Goal: Transaction & Acquisition: Purchase product/service

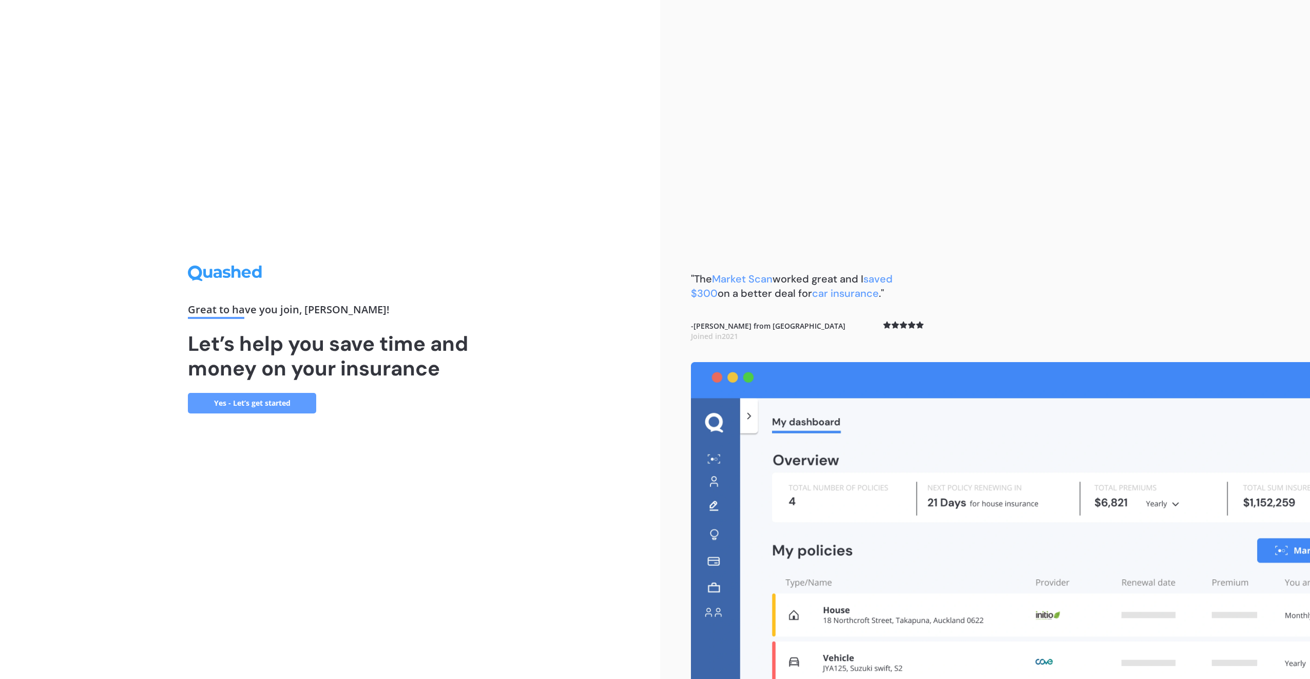
click at [246, 412] on link "Yes - Let’s get started" at bounding box center [252, 403] width 128 height 21
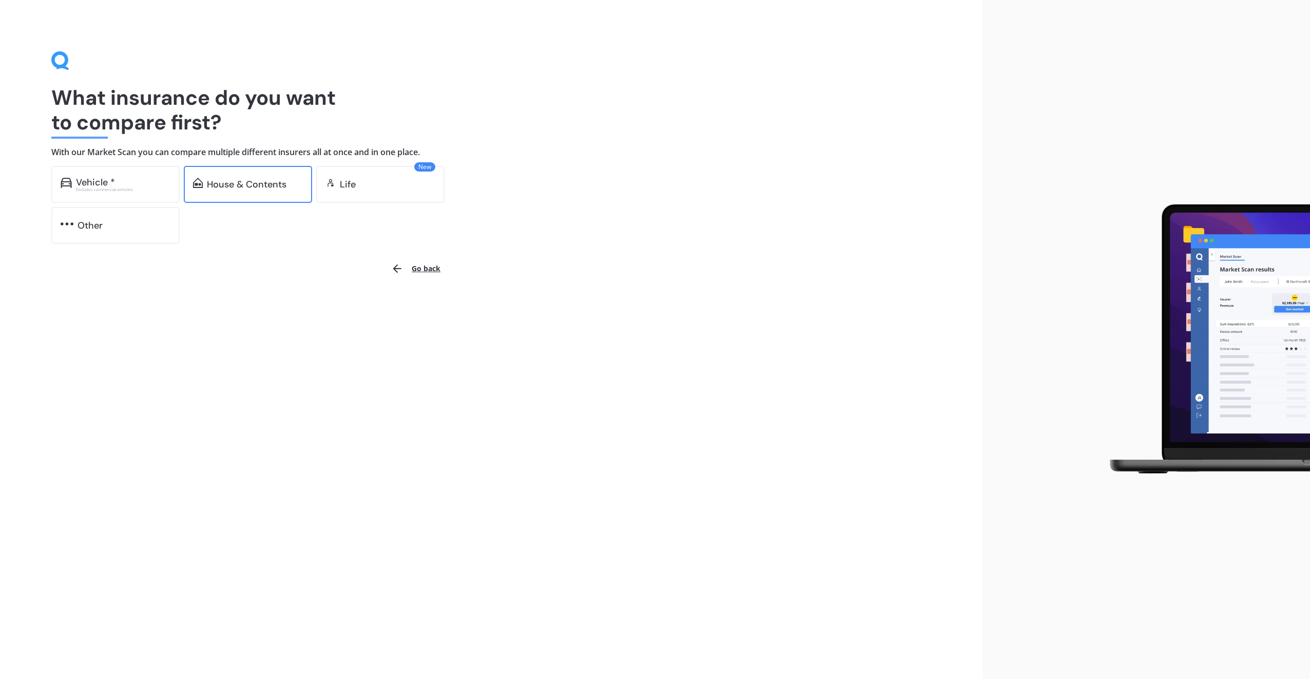
click at [212, 189] on div "House & Contents" at bounding box center [247, 184] width 80 height 10
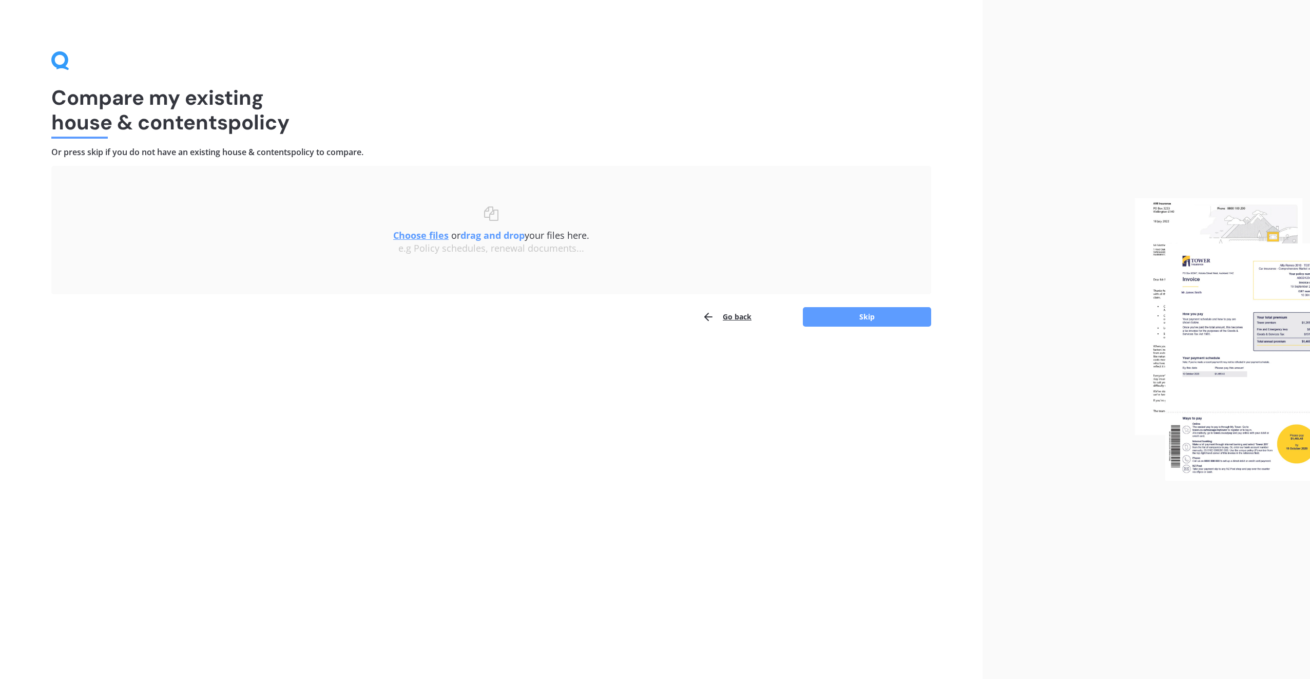
click at [740, 315] on button "Go back" at bounding box center [726, 316] width 49 height 21
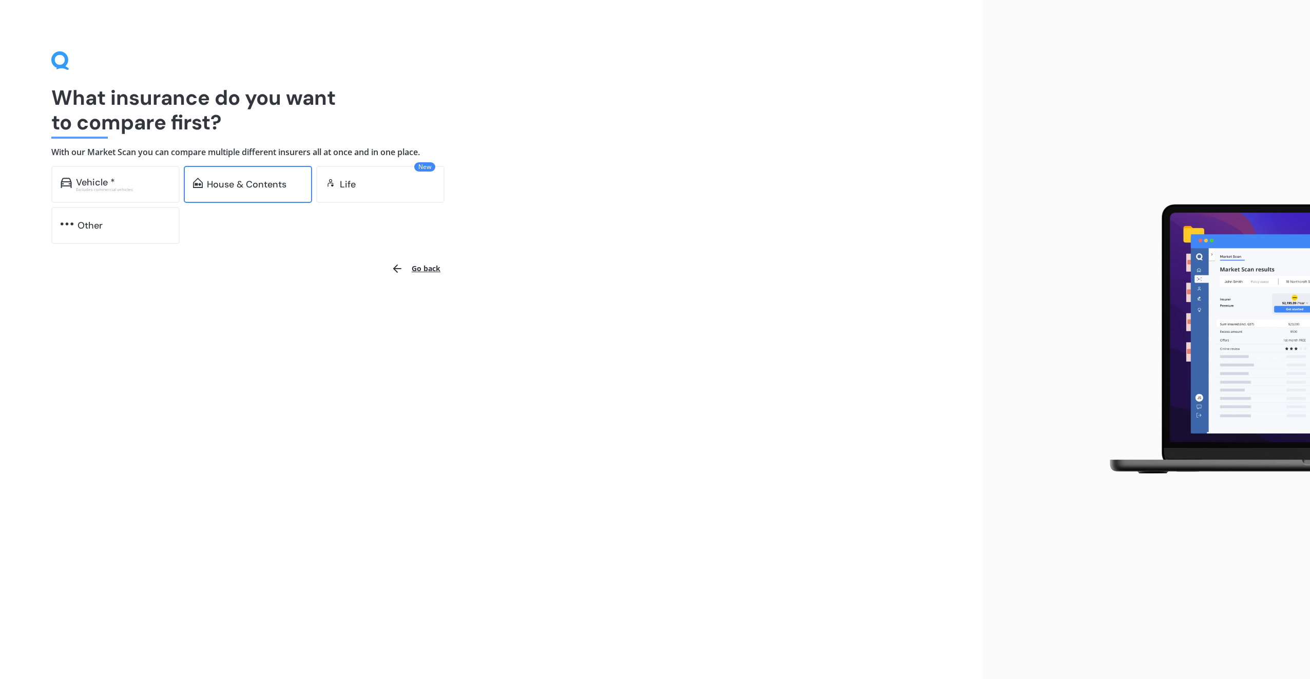
click at [254, 197] on div "House & Contents" at bounding box center [248, 184] width 128 height 37
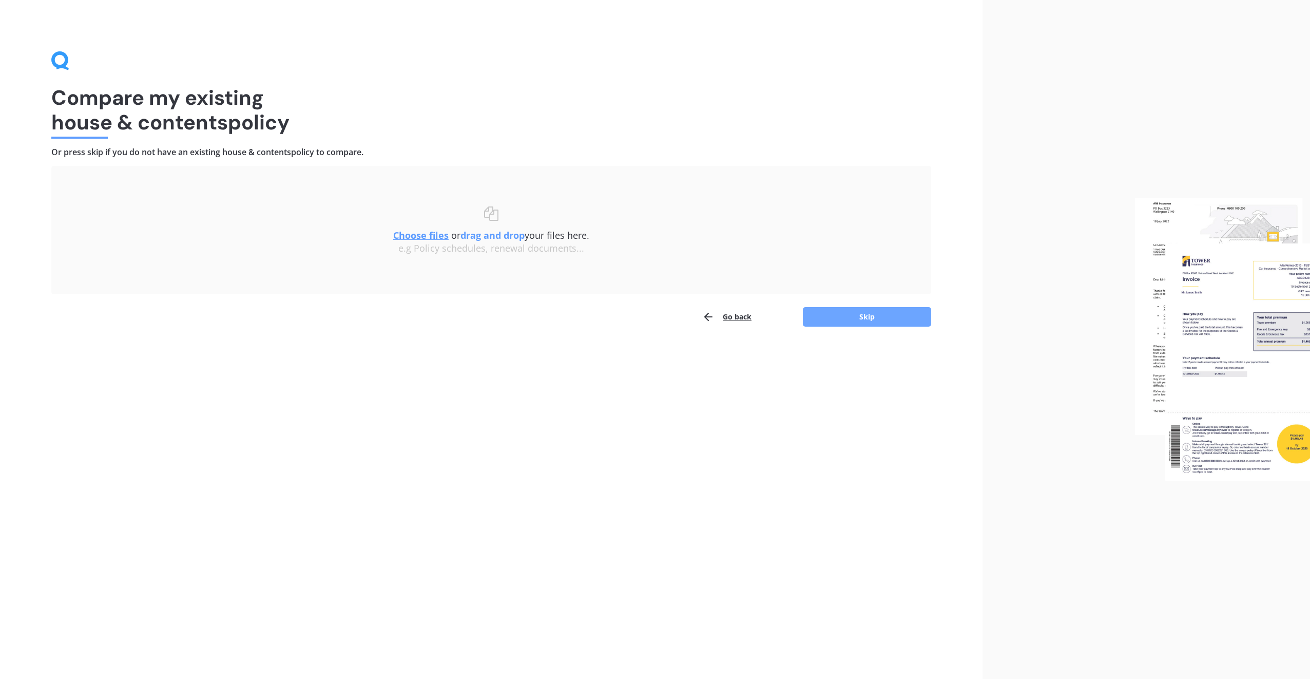
click at [878, 325] on button "Skip" at bounding box center [867, 317] width 128 height 20
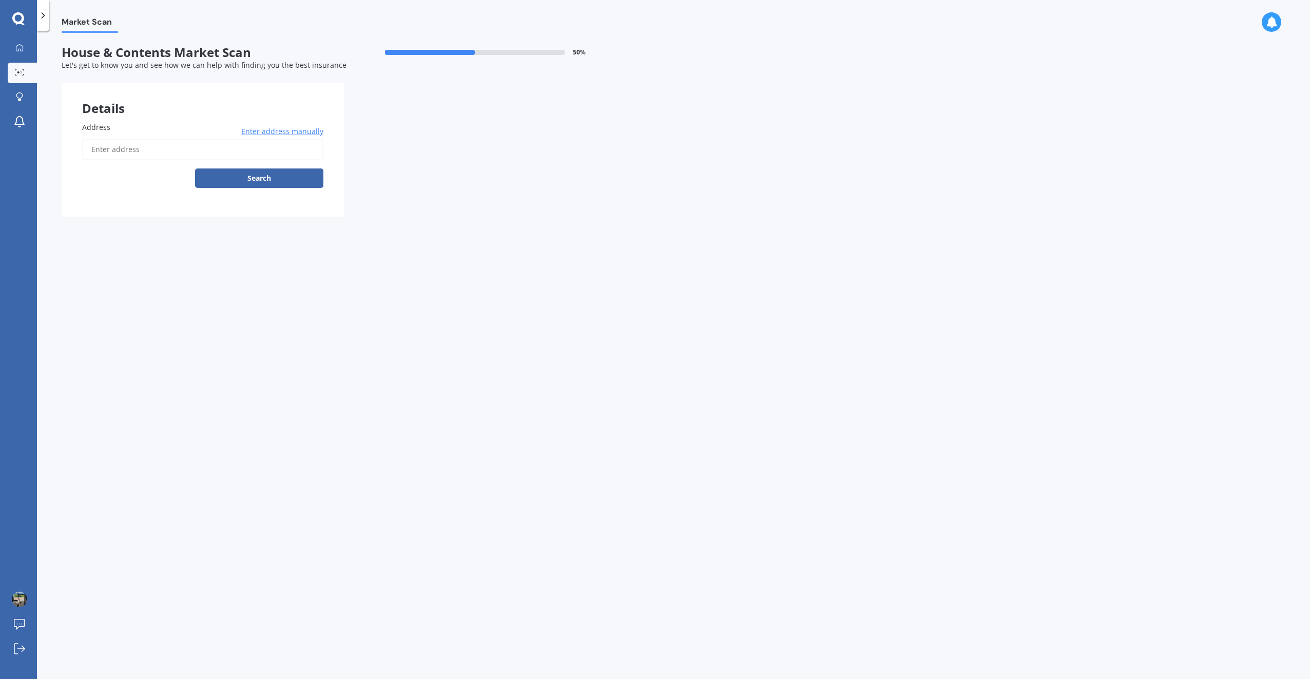
click at [123, 136] on div "Address Enter address manually Search" at bounding box center [202, 155] width 241 height 66
click at [126, 136] on div "Address Enter address manually Search" at bounding box center [202, 155] width 241 height 66
click at [128, 137] on div "Address Enter address manually Search" at bounding box center [202, 155] width 241 height 66
click at [124, 153] on input "Address" at bounding box center [202, 150] width 241 height 22
type input "[STREET_ADDRESS][PERSON_NAME]"
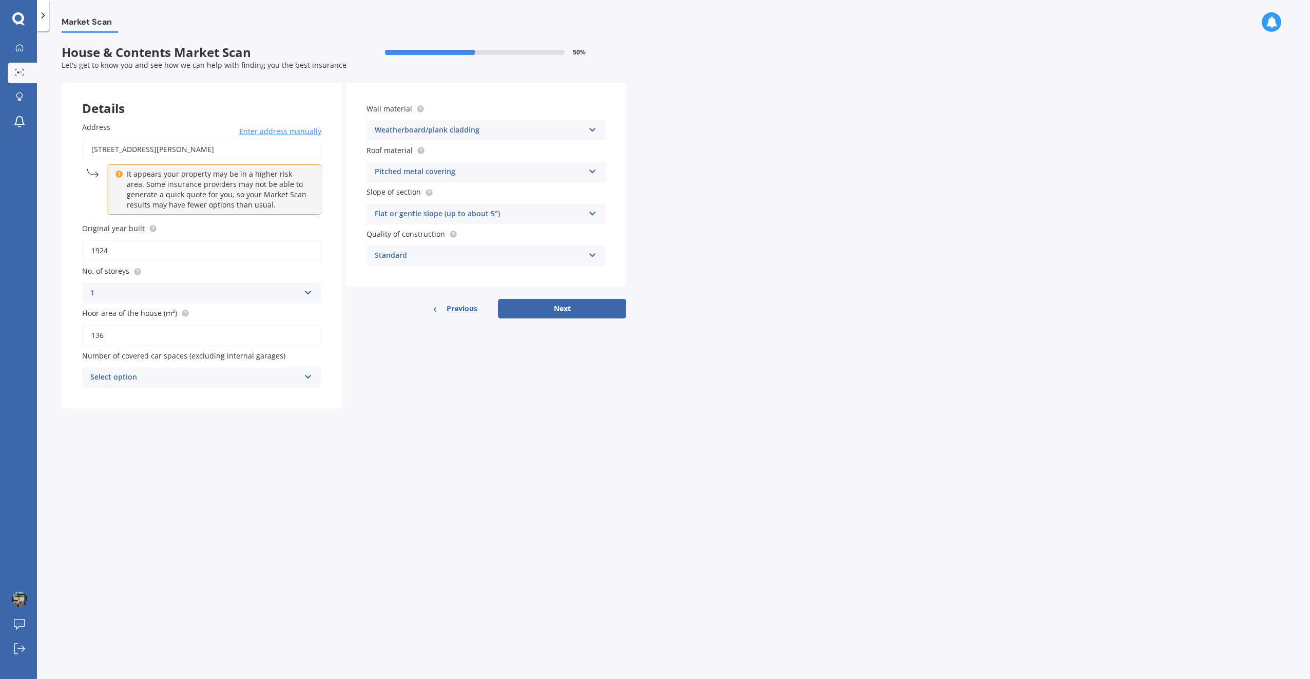
click at [216, 376] on div "Select option" at bounding box center [194, 377] width 209 height 12
click at [150, 432] on div "2" at bounding box center [202, 434] width 238 height 18
click at [415, 426] on div "Market Scan House & Contents Market Scan 50 % Let's get to know you and see how…" at bounding box center [673, 357] width 1273 height 648
click at [530, 302] on button "Next" at bounding box center [562, 309] width 128 height 20
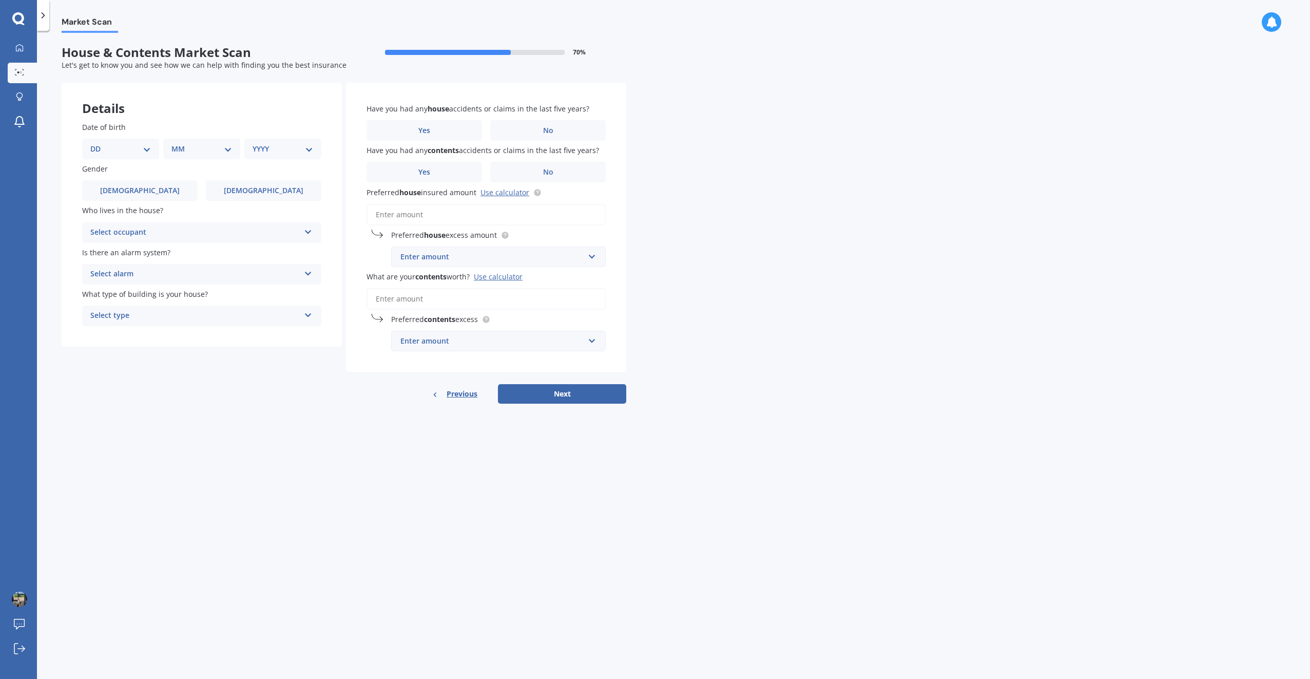
click at [119, 147] on select "DD 01 02 03 04 05 06 07 08 09 10 11 12 13 14 15 16 17 18 19 20 21 22 23 24 25 2…" at bounding box center [120, 148] width 61 height 11
select select "11"
click at [99, 143] on select "DD 01 02 03 04 05 06 07 08 09 10 11 12 13 14 15 16 17 18 19 20 21 22 23 24 25 2…" at bounding box center [120, 148] width 61 height 11
click at [196, 138] on div "Date of birth DD 01 02 03 04 05 06 07 08 09 10 11 12 13 14 15 16 17 18 19 20 21…" at bounding box center [201, 140] width 239 height 37
click at [198, 144] on div "MM 01 02 03 04 05 06 07 08 09 10 11 12" at bounding box center [203, 149] width 73 height 21
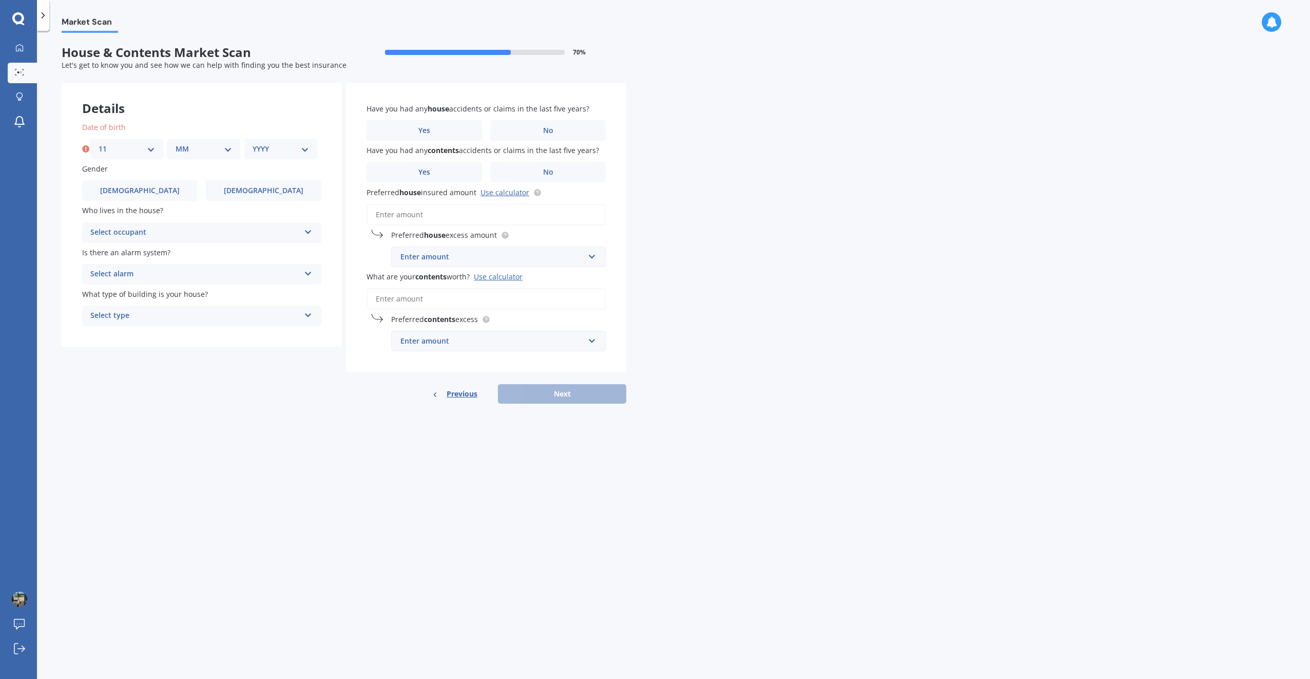
click at [198, 146] on select "MM 01 02 03 04 05 06 07 08 09 10 11 12" at bounding box center [204, 148] width 56 height 11
select select "09"
click at [176, 143] on select "MM 01 02 03 04 05 06 07 08 09 10 11 12" at bounding box center [204, 148] width 56 height 11
click at [267, 150] on select "YYYY 2009 2008 2007 2006 2005 2004 2003 2002 2001 2000 1999 1998 1997 1996 1995…" at bounding box center [281, 148] width 56 height 11
select select "1983"
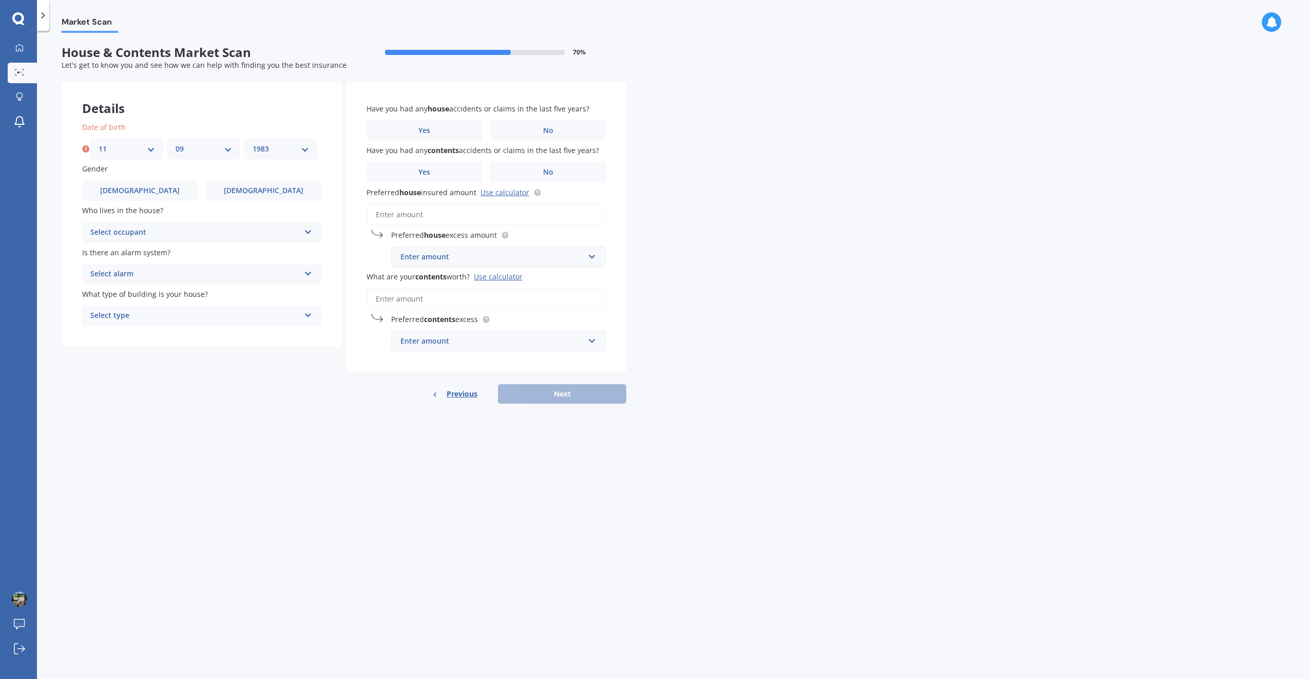
click at [253, 143] on select "YYYY 2009 2008 2007 2006 2005 2004 2003 2002 2001 2000 1999 1998 1997 1996 1995…" at bounding box center [281, 148] width 56 height 11
click at [259, 384] on div "Details Date of birth DD 01 02 03 04 05 06 07 08 09 10 11 12 13 14 15 16 17 18 …" at bounding box center [344, 243] width 565 height 321
click at [158, 186] on label "[DEMOGRAPHIC_DATA]" at bounding box center [140, 190] width 116 height 21
click at [0, 0] on input "[DEMOGRAPHIC_DATA]" at bounding box center [0, 0] width 0 height 0
click at [166, 214] on label "Who lives in the house?" at bounding box center [199, 210] width 235 height 11
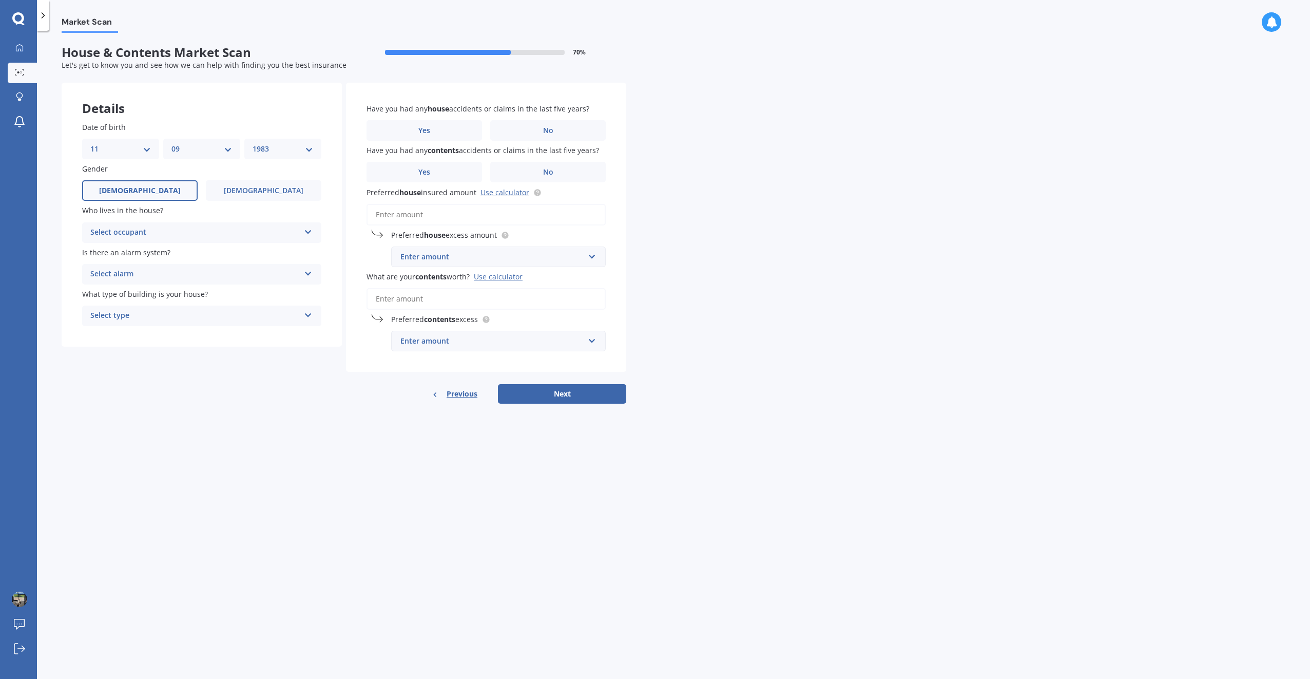
click at [166, 223] on div "Select occupant Owner Owner + Boarder" at bounding box center [201, 232] width 239 height 21
click at [148, 253] on div "Owner" at bounding box center [202, 252] width 238 height 18
click at [144, 273] on div "Select alarm" at bounding box center [194, 274] width 209 height 12
click at [133, 328] on div "No" at bounding box center [202, 331] width 238 height 18
click at [162, 312] on div "Select type" at bounding box center [194, 316] width 209 height 12
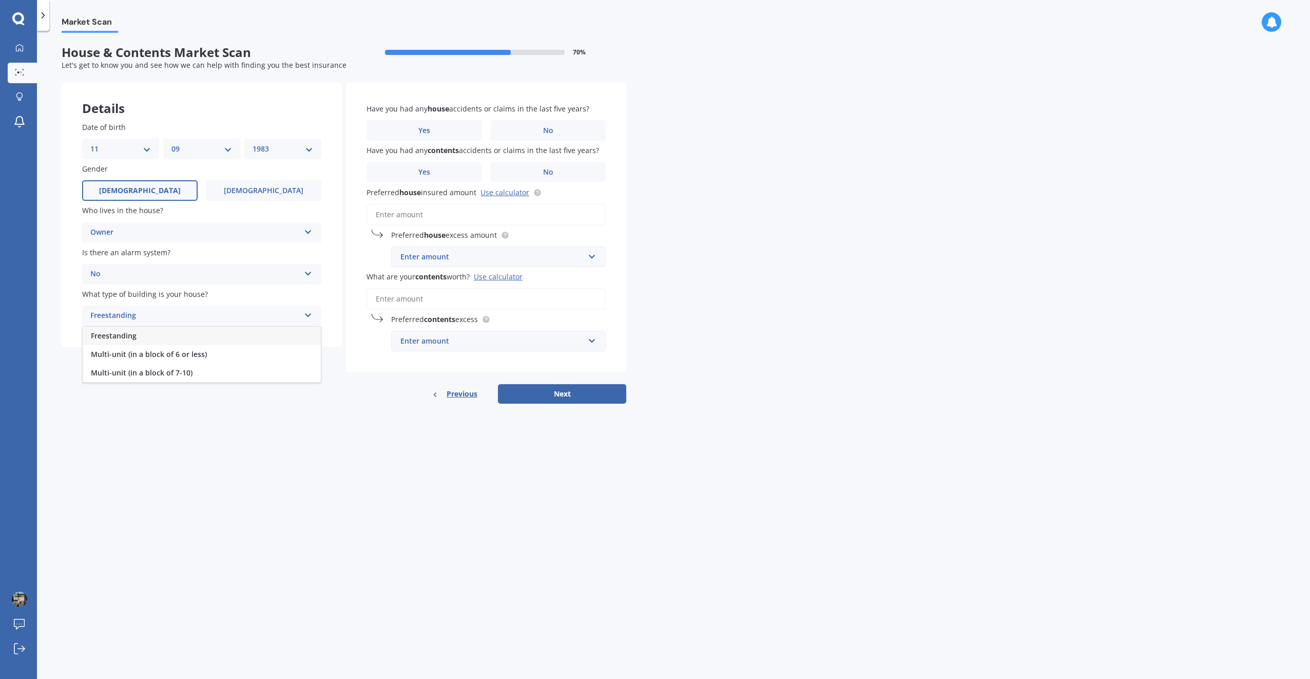
click at [149, 336] on div "Freestanding" at bounding box center [202, 335] width 238 height 18
click at [511, 125] on label "No" at bounding box center [548, 130] width 116 height 21
click at [0, 0] on input "No" at bounding box center [0, 0] width 0 height 0
click at [516, 174] on label "No" at bounding box center [548, 172] width 116 height 21
click at [0, 0] on input "No" at bounding box center [0, 0] width 0 height 0
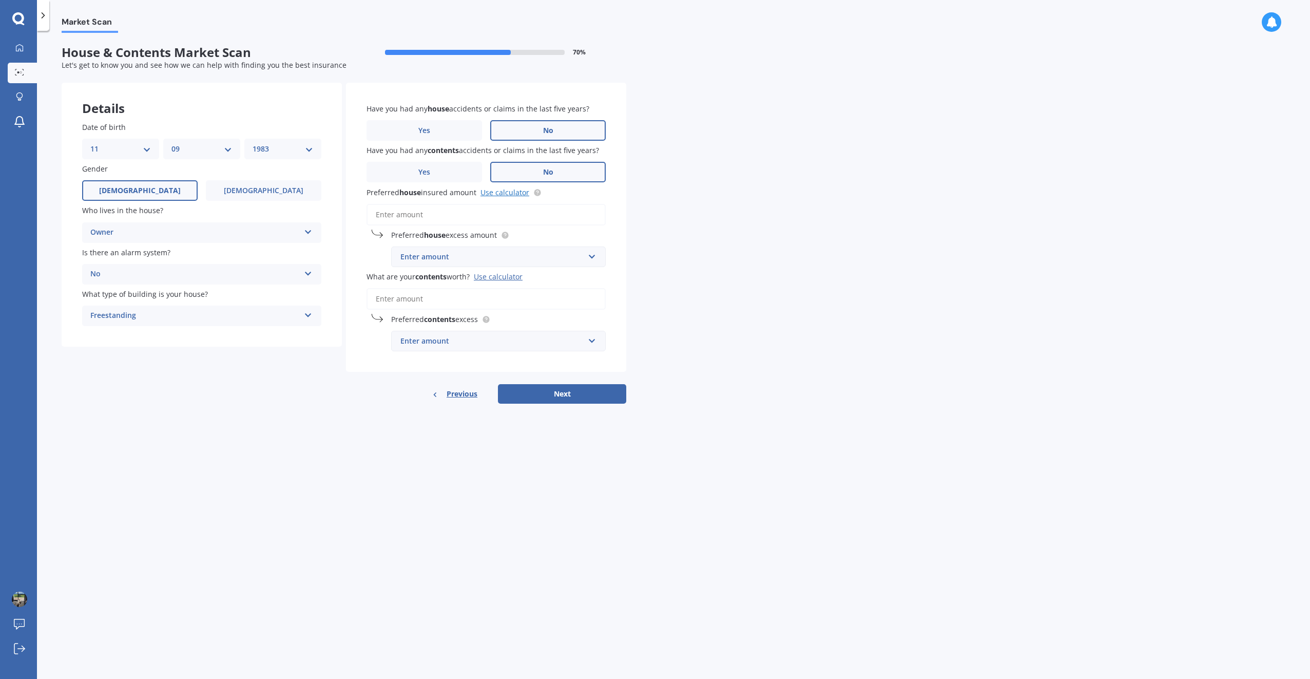
click at [498, 188] on link "Use calculator" at bounding box center [505, 192] width 49 height 10
click at [422, 216] on input "Preferred house insured amount Use calculator" at bounding box center [486, 215] width 239 height 22
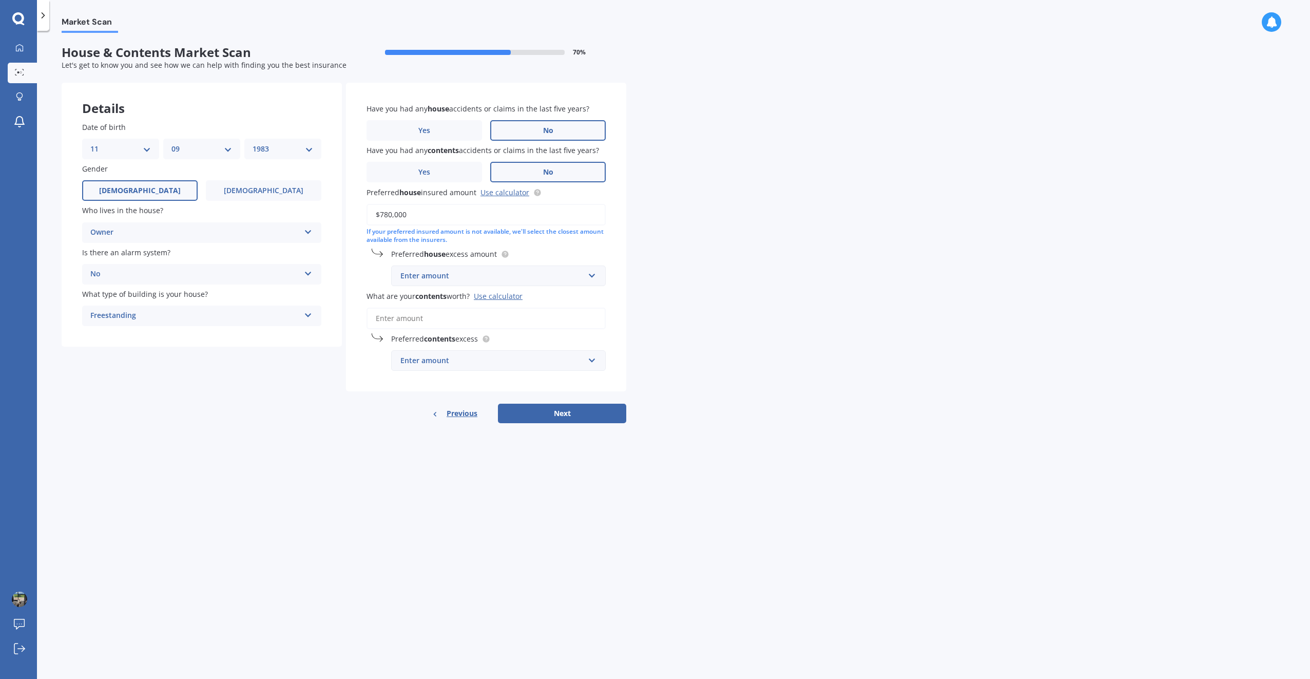
type input "$780,000"
click at [575, 256] on label "Preferred house excess amount" at bounding box center [496, 253] width 210 height 11
click at [532, 272] on div "Enter amount" at bounding box center [492, 275] width 184 height 11
click at [429, 337] on div "$500" at bounding box center [499, 332] width 214 height 19
click at [535, 317] on input "What are your contents worth? Use calculator" at bounding box center [486, 319] width 239 height 22
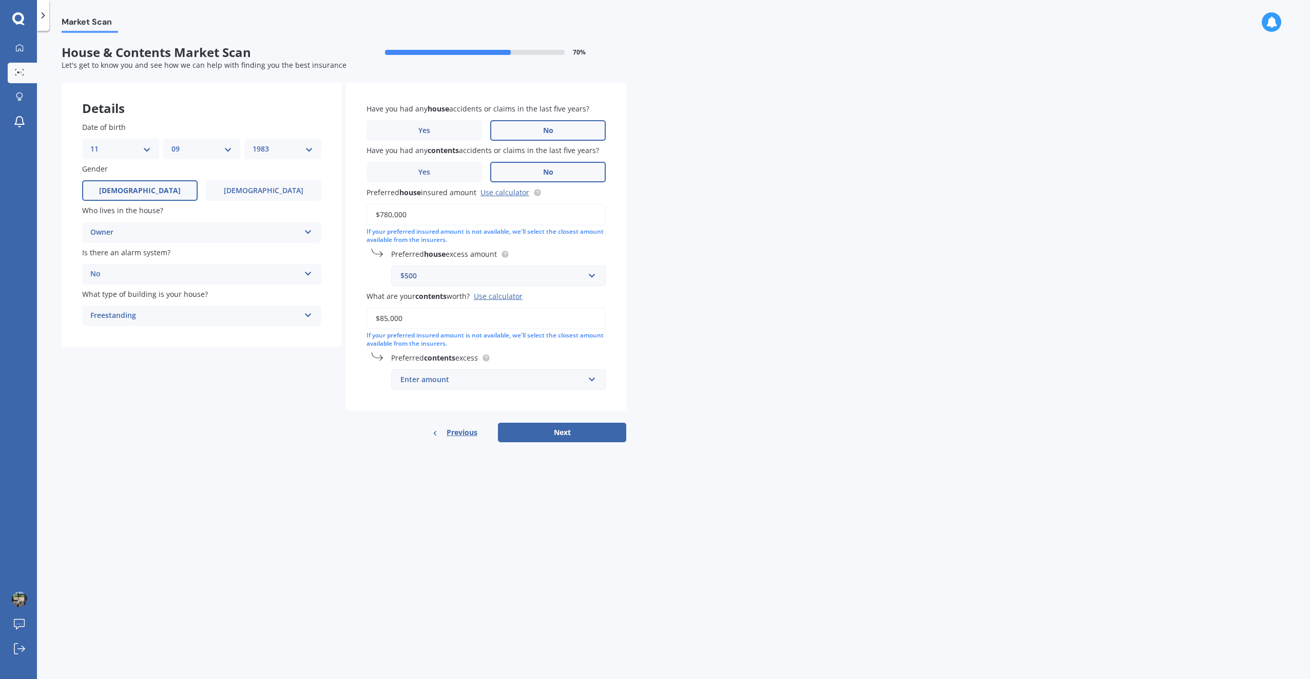
type input "$85,000"
click at [377, 398] on div "Have you had any house accidents or claims in the last five years? Yes No Have …" at bounding box center [486, 247] width 280 height 328
click at [463, 377] on div "Enter amount" at bounding box center [492, 379] width 184 height 11
click at [426, 450] on div "$500" at bounding box center [499, 455] width 214 height 19
click at [365, 415] on div "Have you had any house accidents or claims in the last five years? Yes No Have …" at bounding box center [486, 263] width 280 height 360
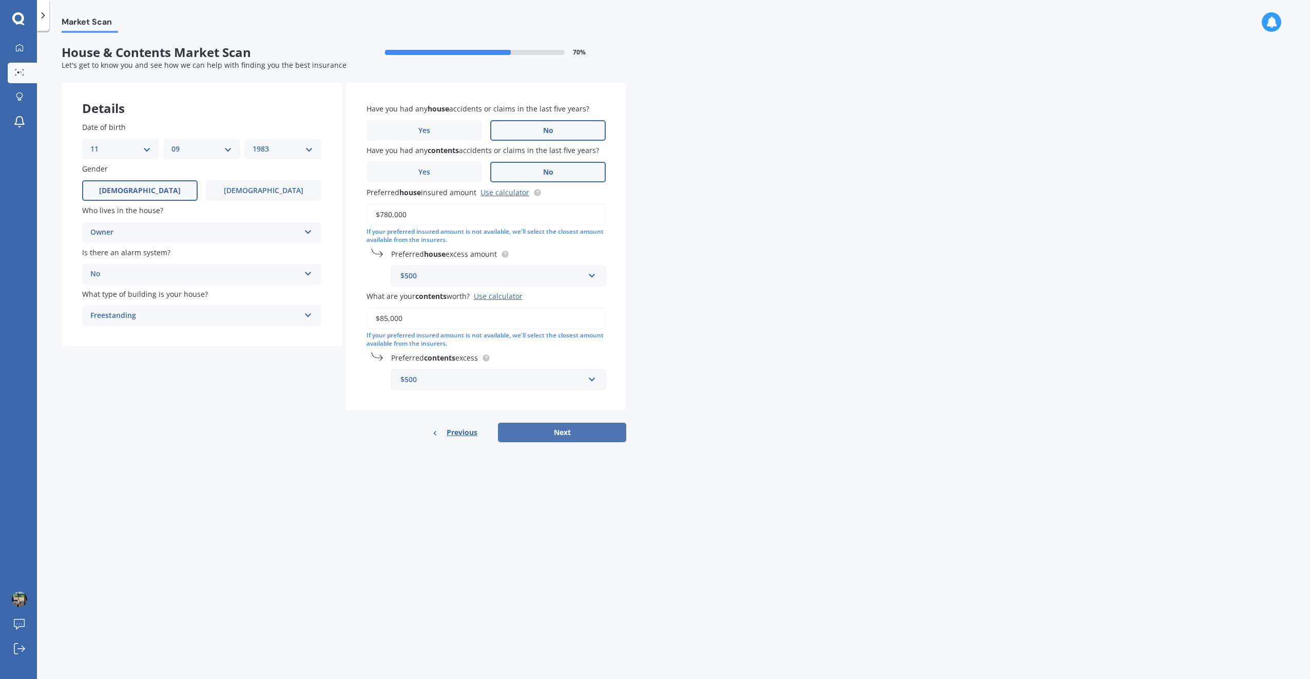
click at [533, 428] on button "Next" at bounding box center [562, 432] width 128 height 20
select select "11"
select select "09"
select select "1983"
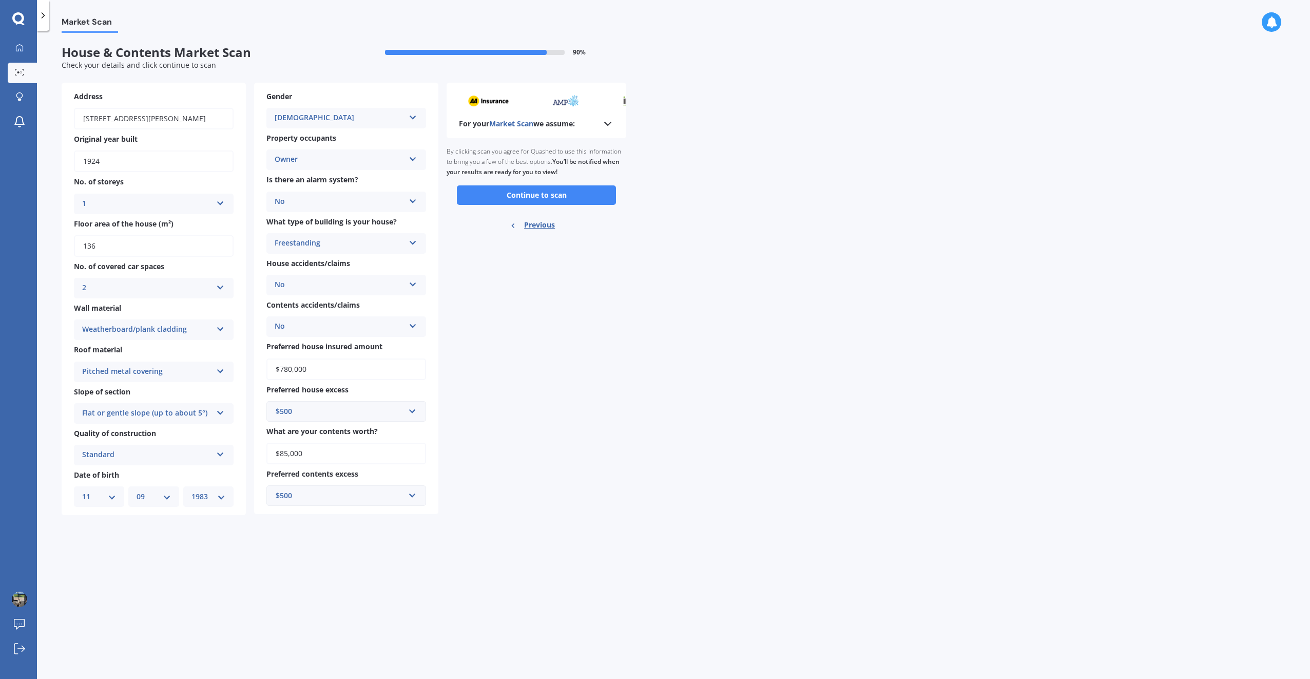
click at [609, 121] on icon at bounding box center [608, 124] width 12 height 12
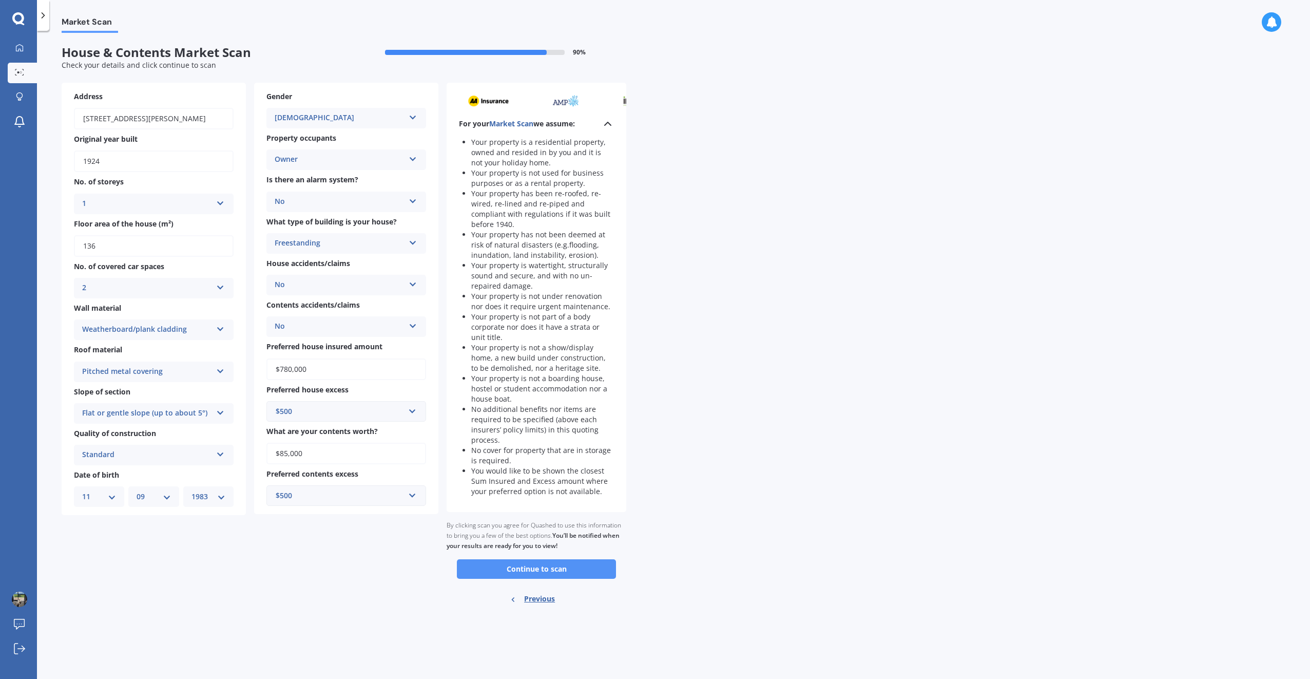
click at [526, 563] on button "Continue to scan" at bounding box center [536, 569] width 159 height 20
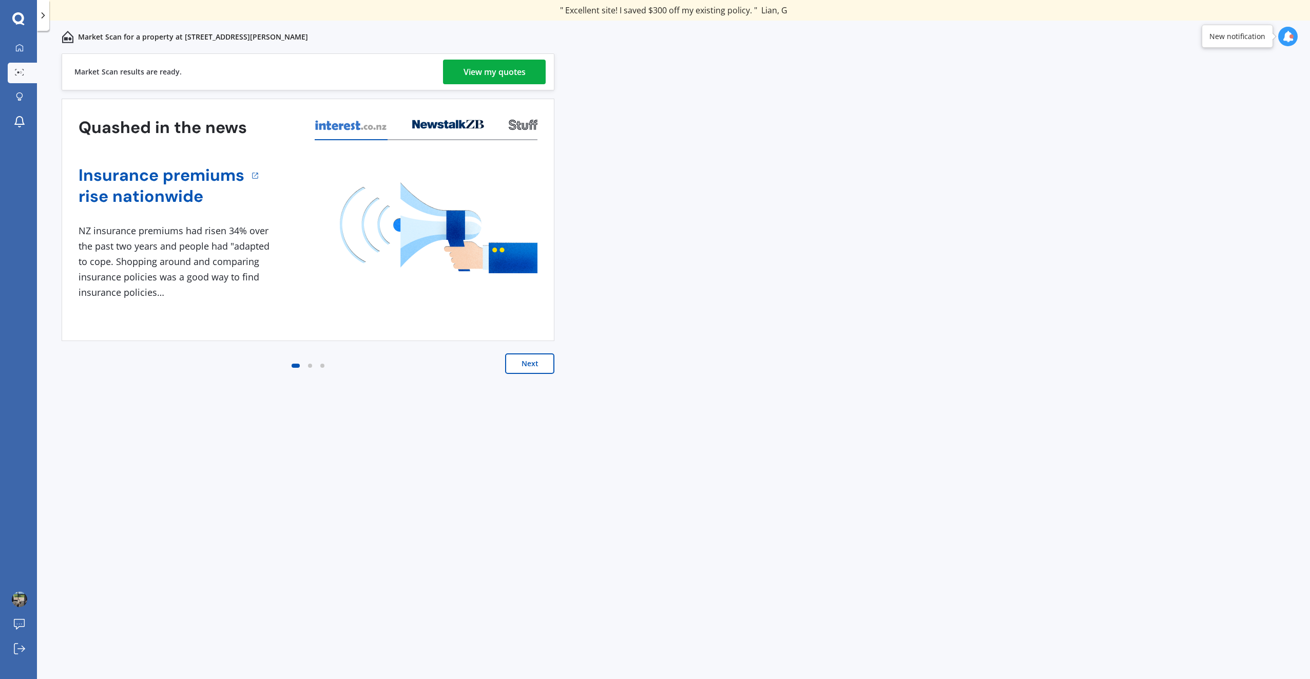
click at [1231, 42] on div "New notification" at bounding box center [1237, 36] width 71 height 23
click at [1284, 43] on div at bounding box center [1288, 37] width 20 height 20
click at [1219, 96] on div "[STREET_ADDRESS][PERSON_NAME]" at bounding box center [1215, 92] width 76 height 7
